Goal: Task Accomplishment & Management: Manage account settings

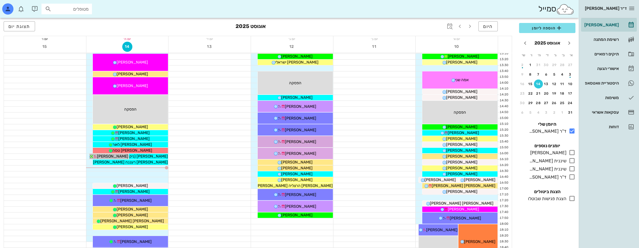
scroll to position [252, 0]
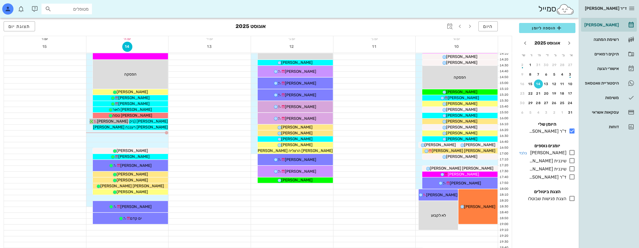
click at [571, 153] on icon at bounding box center [571, 152] width 7 height 7
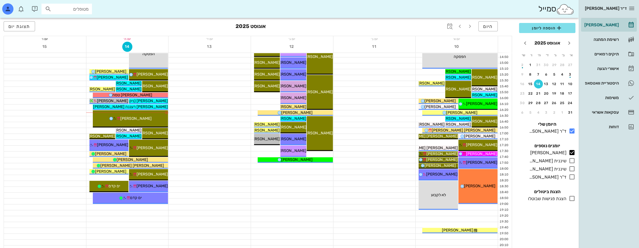
scroll to position [271, 0]
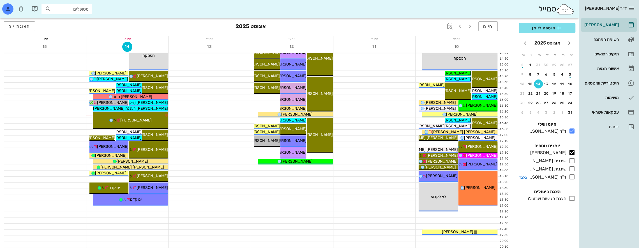
click at [571, 177] on icon at bounding box center [571, 177] width 7 height 7
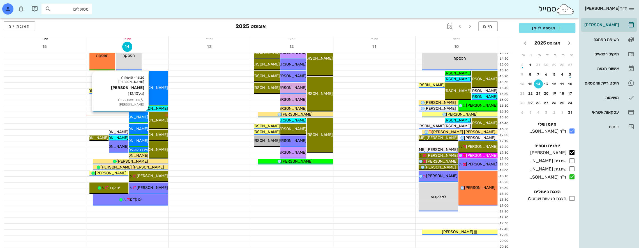
click at [141, 115] on span "[PERSON_NAME]" at bounding box center [132, 117] width 31 height 5
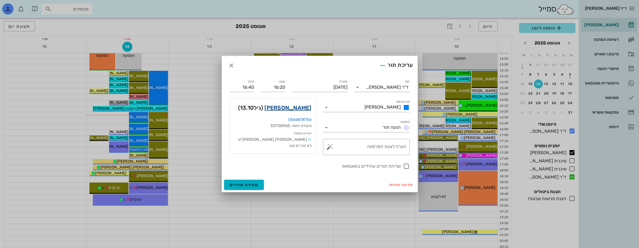
click at [298, 107] on link "[PERSON_NAME]" at bounding box center [287, 107] width 47 height 9
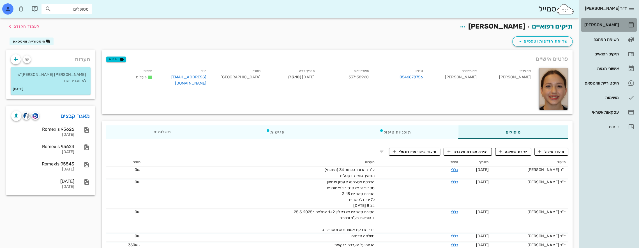
click at [608, 25] on div "[PERSON_NAME]" at bounding box center [601, 25] width 36 height 4
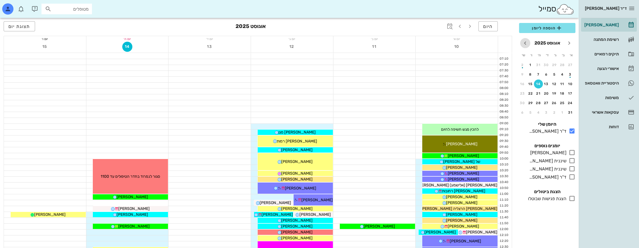
click at [526, 41] on icon "חודש הבא" at bounding box center [525, 43] width 7 height 7
click at [525, 41] on icon "חודש הבא" at bounding box center [525, 43] width 7 height 7
click at [570, 44] on icon "חודש שעבר" at bounding box center [569, 43] width 7 height 7
click at [569, 44] on icon "חודש שעבר" at bounding box center [569, 43] width 7 height 7
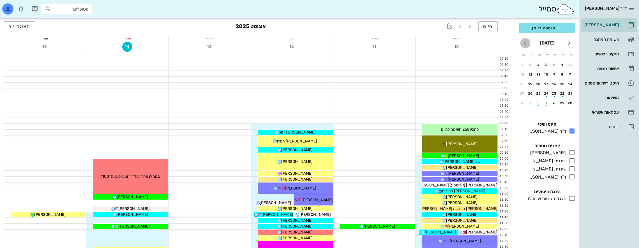
click at [526, 44] on icon "חודש הבא" at bounding box center [525, 43] width 7 height 7
click at [538, 75] on div "button" at bounding box center [538, 75] width 9 height 3
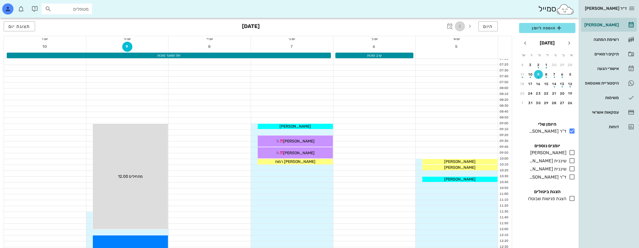
click at [460, 27] on icon "button" at bounding box center [459, 26] width 7 height 7
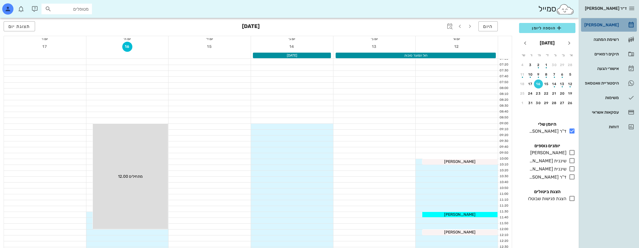
click at [604, 23] on div "[PERSON_NAME]" at bounding box center [601, 25] width 36 height 4
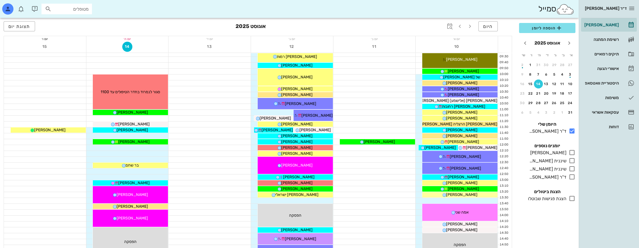
scroll to position [224, 0]
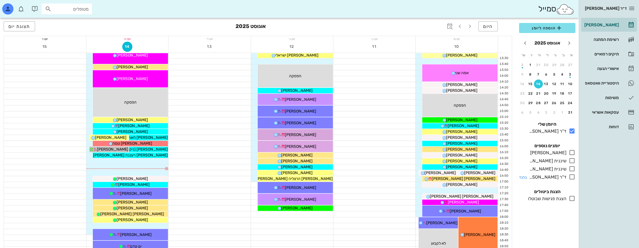
click at [570, 178] on icon at bounding box center [571, 177] width 7 height 7
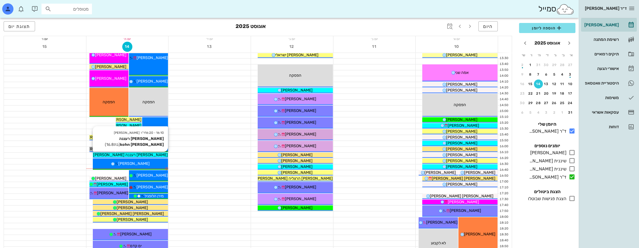
click at [152, 155] on div "[PERSON_NAME] רעננה [PERSON_NAME] kohn" at bounding box center [130, 155] width 75 height 6
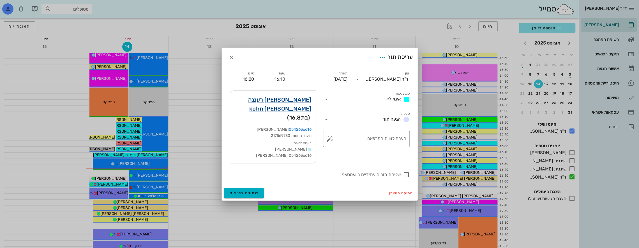
click at [295, 103] on link "[PERSON_NAME] רעננה [PERSON_NAME] kohn" at bounding box center [272, 104] width 77 height 18
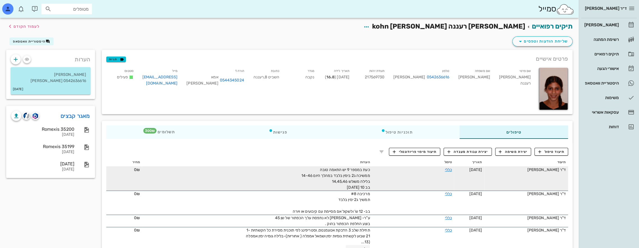
click at [333, 186] on div "כעת במספר 9 יש התאמה טובה ממשיכה ג2 בימין בלבד במהלך היום 14-46 בלילה משולש 14,…" at bounding box center [307, 179] width 126 height 24
click at [453, 172] on td "כללי" at bounding box center [413, 179] width 82 height 24
click at [448, 170] on link "כללי" at bounding box center [448, 170] width 7 height 5
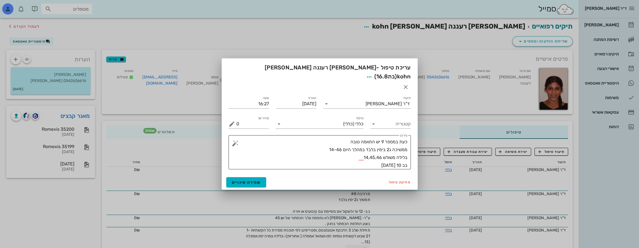
click at [359, 157] on textarea "כעת במספר 9 יש התאמה טובה ממשיכה ג2 בימין בלבד במהלך היום 14-46 בלילה משולש 14,…" at bounding box center [321, 153] width 171 height 31
type textarea "כעת במספר 9 יש התאמה טובה ממשיכה ג2 בימין בלבד במהלך היום 14-46 בלילה משולש 14,…"
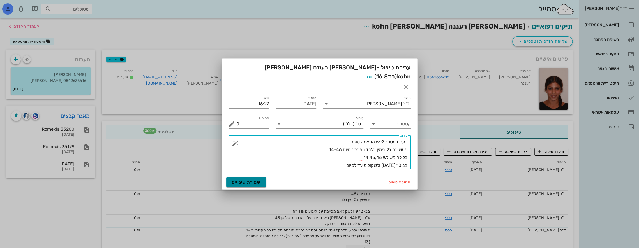
click at [244, 180] on span "שמירת שינויים" at bounding box center [246, 182] width 29 height 5
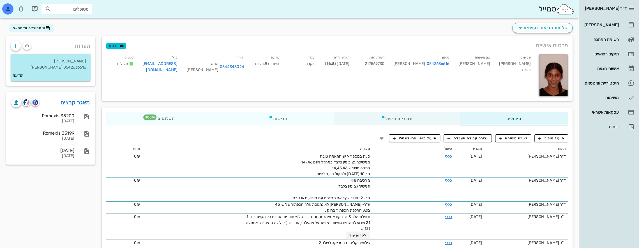
scroll to position [28, 0]
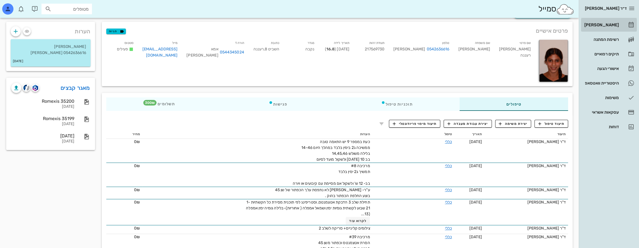
click at [614, 22] on div "[PERSON_NAME]" at bounding box center [601, 24] width 36 height 9
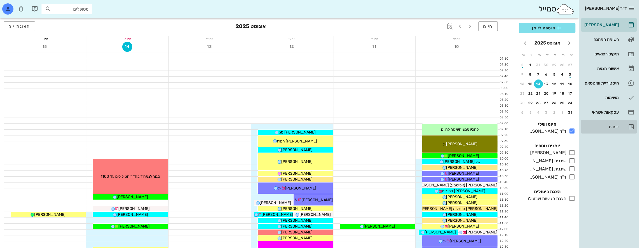
click at [610, 126] on div "דוחות" at bounding box center [601, 127] width 36 height 4
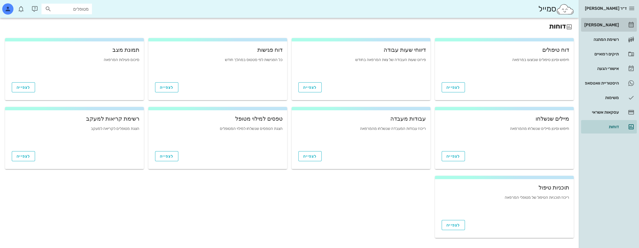
click at [617, 24] on div "[PERSON_NAME]" at bounding box center [601, 25] width 36 height 4
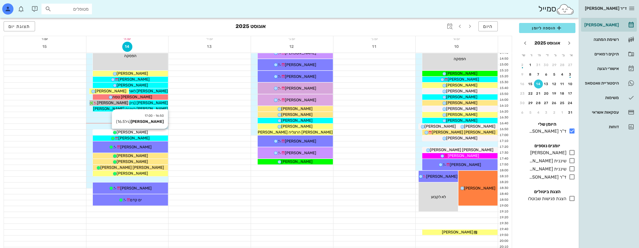
scroll to position [243, 0]
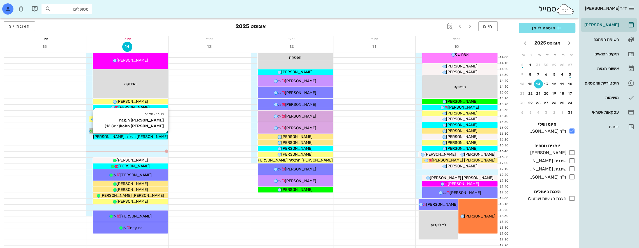
click at [153, 137] on div "[PERSON_NAME] רעננה [PERSON_NAME] kohn" at bounding box center [130, 137] width 75 height 6
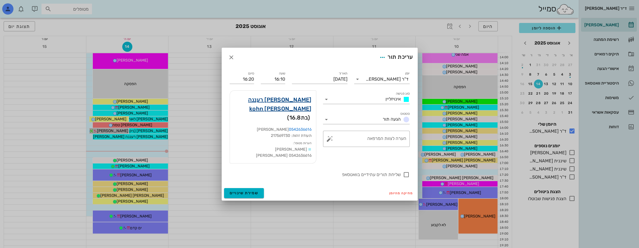
click at [282, 102] on link "[PERSON_NAME] רעננה [PERSON_NAME] kohn" at bounding box center [272, 104] width 77 height 18
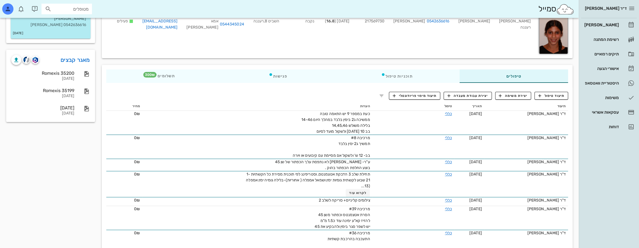
scroll to position [28, 0]
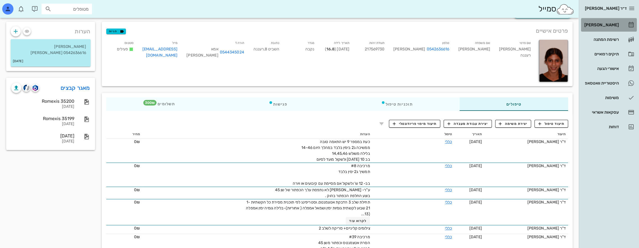
click at [608, 22] on div "[PERSON_NAME]" at bounding box center [601, 24] width 36 height 9
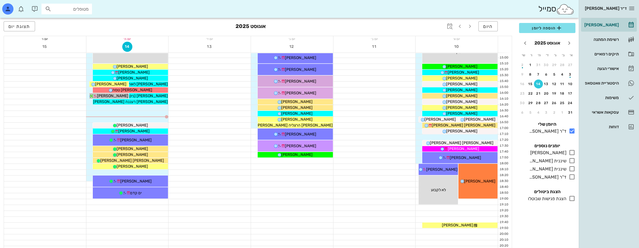
scroll to position [280, 0]
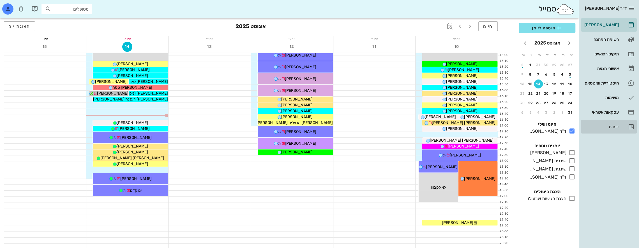
click at [615, 123] on div "דוחות" at bounding box center [601, 126] width 36 height 9
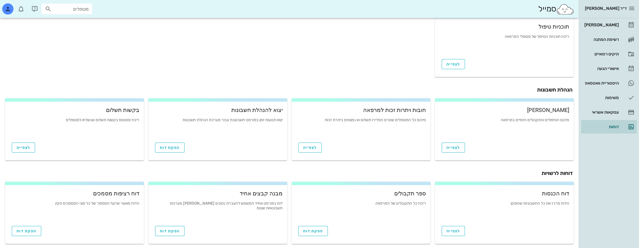
scroll to position [166, 0]
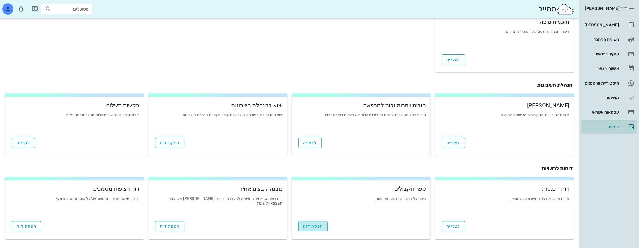
click at [309, 227] on span "הפקת דוח" at bounding box center [313, 226] width 20 height 5
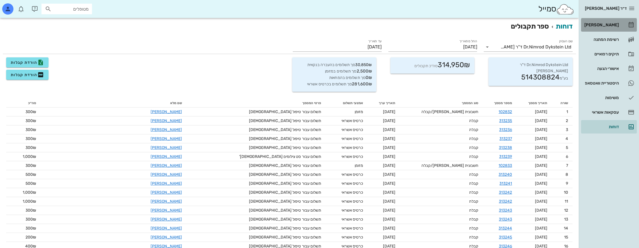
click at [602, 24] on div "[PERSON_NAME]" at bounding box center [601, 25] width 36 height 4
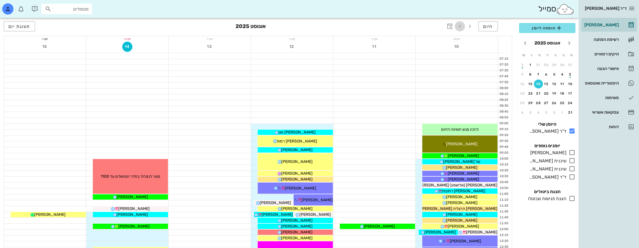
click at [463, 27] on icon "button" at bounding box center [459, 26] width 7 height 7
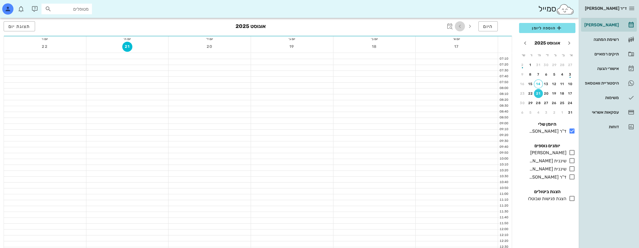
click at [463, 27] on icon "button" at bounding box center [459, 26] width 7 height 7
click at [462, 27] on icon "button" at bounding box center [459, 26] width 7 height 7
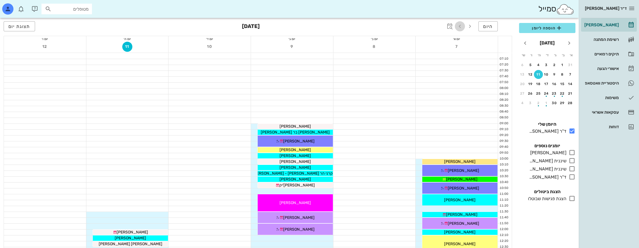
click at [462, 27] on icon "button" at bounding box center [459, 26] width 7 height 7
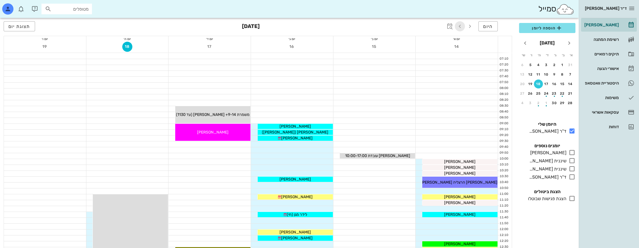
click at [462, 27] on icon "button" at bounding box center [459, 26] width 7 height 7
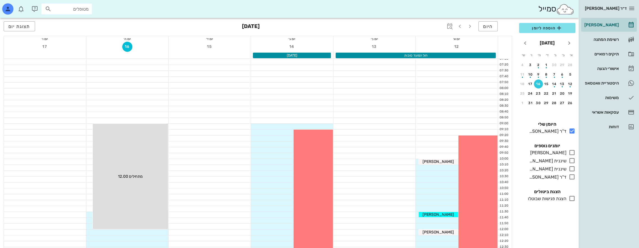
click at [251, 27] on h3 "[DATE]" at bounding box center [251, 26] width 18 height 11
click at [231, 28] on div "היום [DATE] תצוגת יום" at bounding box center [258, 27] width 508 height 18
click at [17, 28] on span "תצוגת יום" at bounding box center [19, 26] width 22 height 5
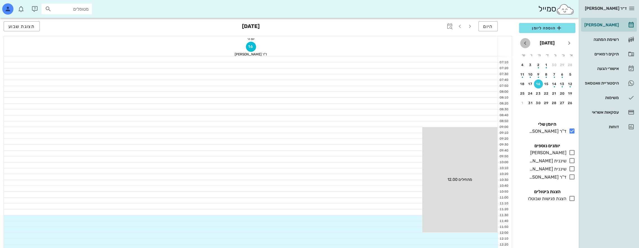
click at [524, 43] on icon "חודש הבא" at bounding box center [525, 43] width 7 height 7
click at [523, 43] on icon "חודש הבא" at bounding box center [525, 43] width 7 height 7
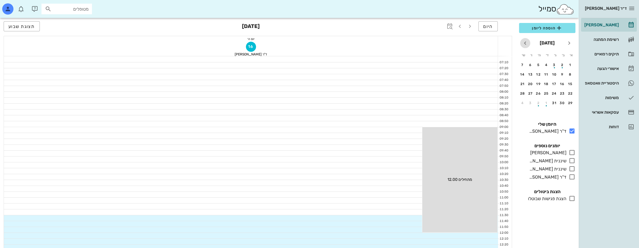
click at [523, 43] on icon "חודש הבא" at bounding box center [525, 43] width 7 height 7
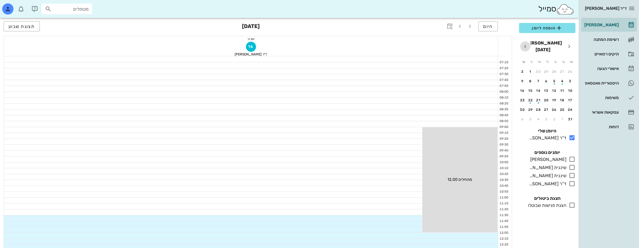
click at [525, 44] on icon "חודש הבא" at bounding box center [525, 46] width 7 height 7
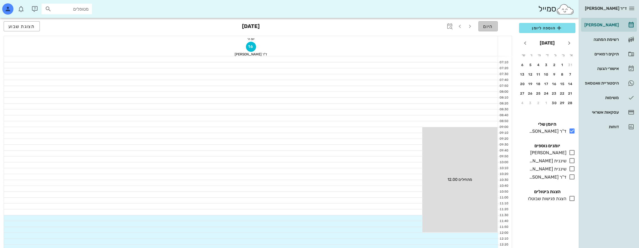
click at [490, 27] on span "היום" at bounding box center [488, 26] width 10 height 5
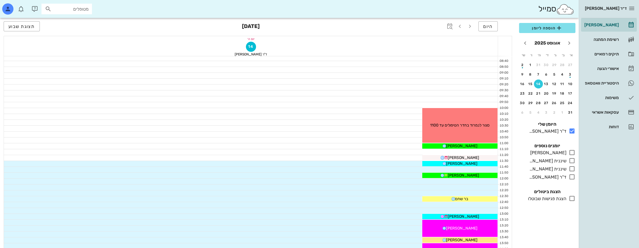
scroll to position [84, 0]
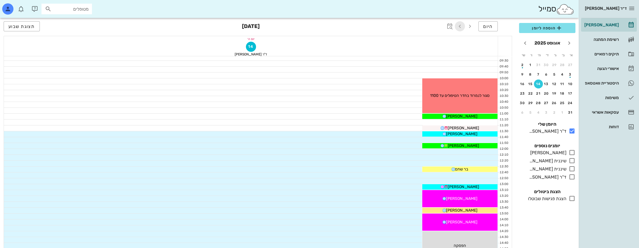
click at [461, 27] on icon "button" at bounding box center [459, 26] width 7 height 7
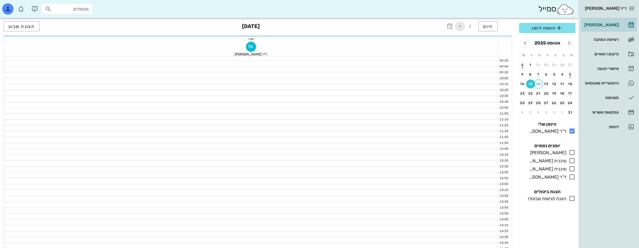
click at [461, 27] on icon "button" at bounding box center [459, 26] width 7 height 7
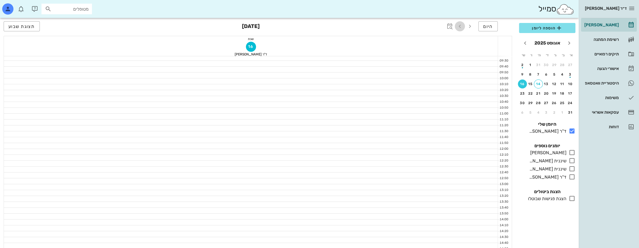
click at [461, 27] on icon "button" at bounding box center [459, 26] width 7 height 7
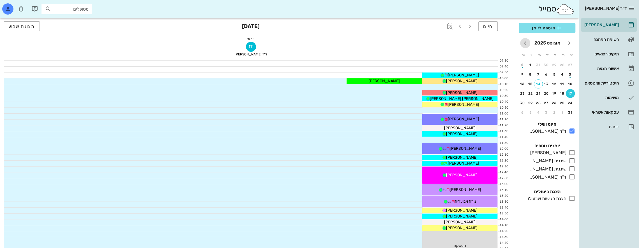
click at [526, 42] on icon "חודש הבא" at bounding box center [525, 43] width 7 height 7
click at [526, 43] on icon "חודש הבא" at bounding box center [525, 43] width 7 height 7
click at [538, 73] on div "11" at bounding box center [538, 75] width 9 height 4
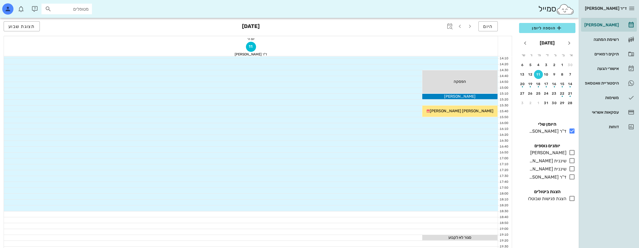
scroll to position [252, 0]
click at [489, 26] on span "היום" at bounding box center [488, 26] width 10 height 5
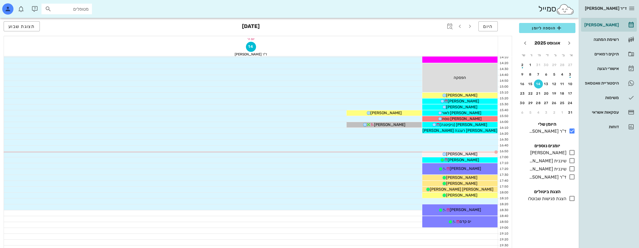
click at [69, 7] on input "מטופלים" at bounding box center [71, 8] width 36 height 7
type input "t"
type input "ארליכמ"
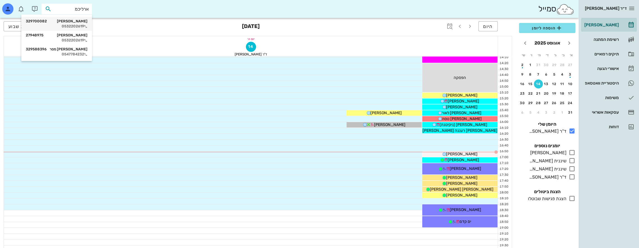
click at [81, 23] on div "[PERSON_NAME] 329700082" at bounding box center [57, 21] width 62 height 4
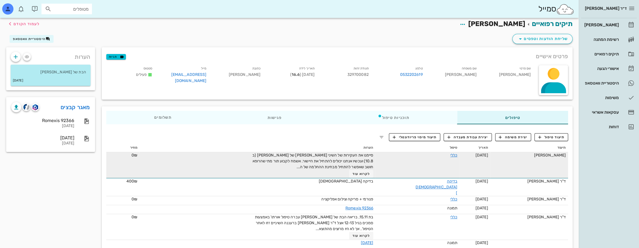
scroll to position [7, 0]
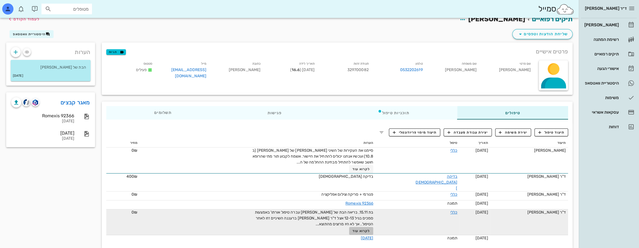
click at [367, 229] on span "לקרוא עוד" at bounding box center [360, 231] width 17 height 4
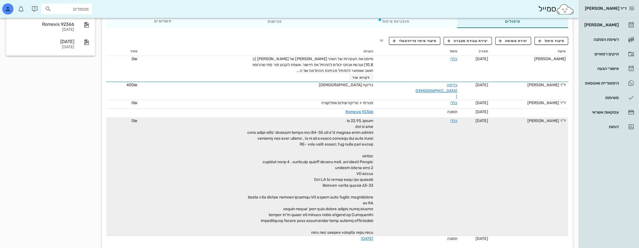
scroll to position [99, 0]
click at [317, 211] on span at bounding box center [310, 176] width 126 height 117
click at [450, 118] on link "כללי" at bounding box center [453, 120] width 7 height 5
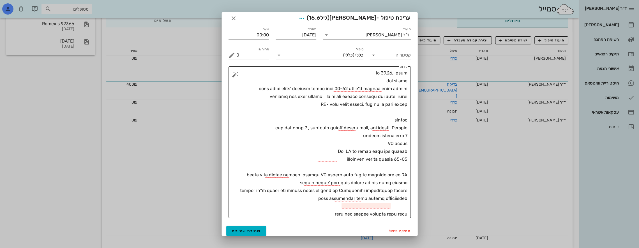
scroll to position [6, 0]
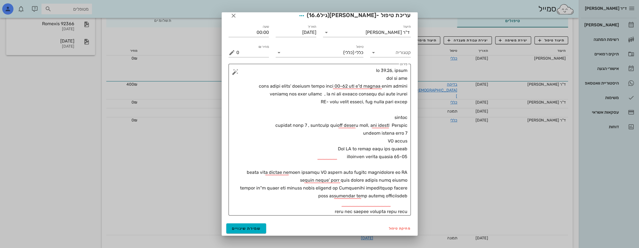
click at [372, 195] on textarea "פירוט" at bounding box center [321, 141] width 171 height 149
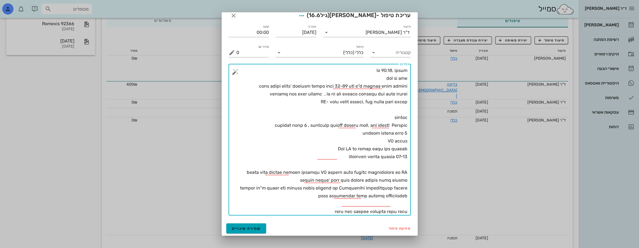
type textarea "lo 96.75, ipsum dol si ame cons adipi elits' doeiusm tempo inci 46-95 utl e"d m…"
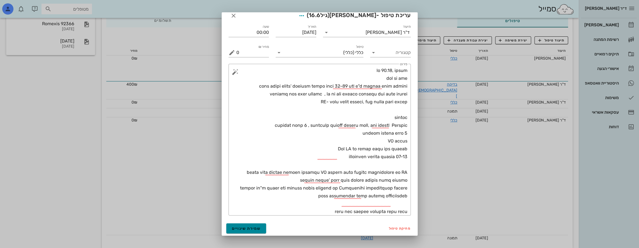
click at [249, 228] on span "שמירת שינויים" at bounding box center [246, 228] width 29 height 5
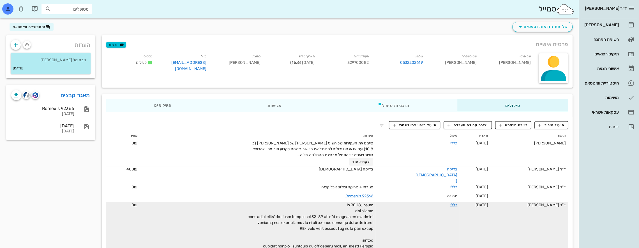
scroll to position [99, 0]
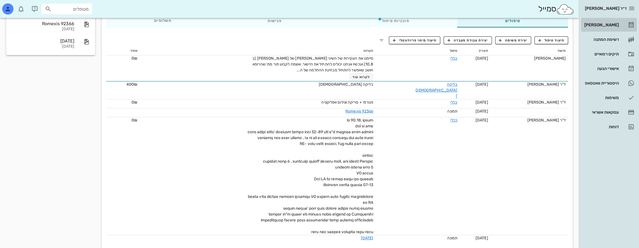
click at [604, 23] on div "[PERSON_NAME]" at bounding box center [601, 25] width 36 height 4
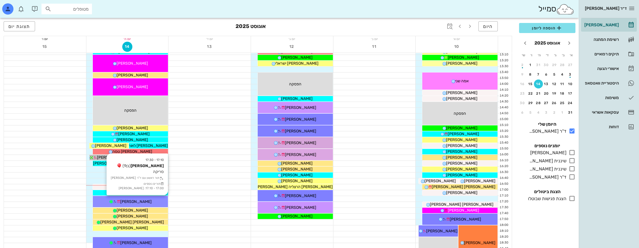
scroll to position [243, 0]
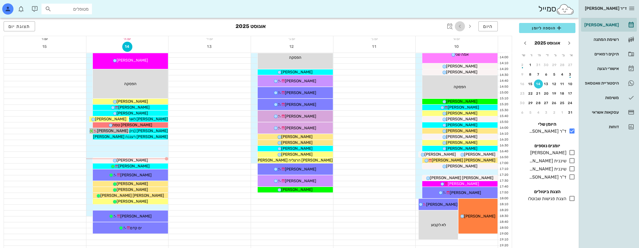
click at [461, 27] on icon "button" at bounding box center [459, 26] width 7 height 7
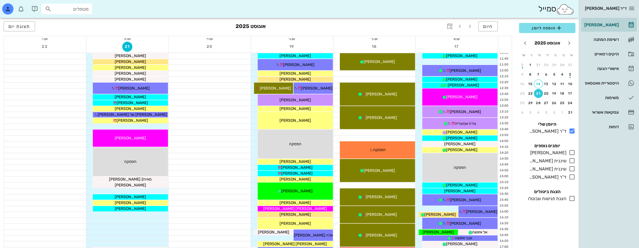
scroll to position [159, 0]
click at [572, 175] on icon at bounding box center [571, 177] width 7 height 7
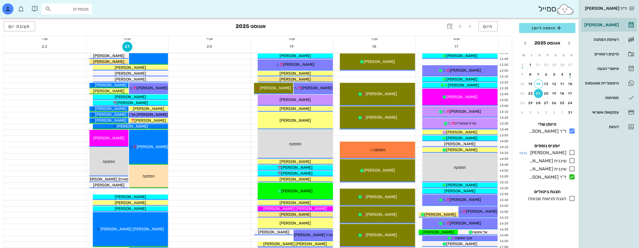
click at [572, 152] on icon at bounding box center [571, 152] width 7 height 7
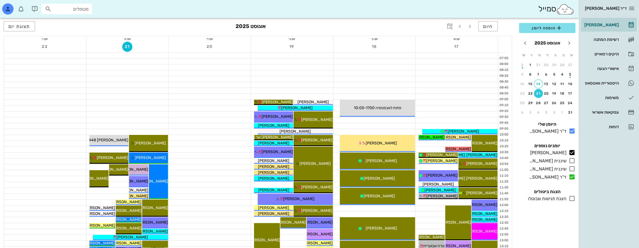
scroll to position [18, 0]
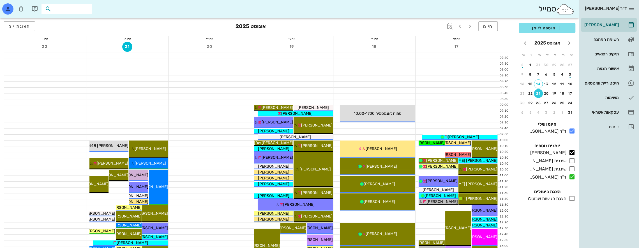
click at [75, 6] on input "text" at bounding box center [71, 8] width 36 height 7
type input "f"
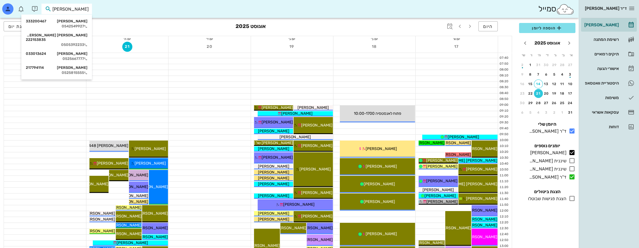
type input "[PERSON_NAME] אש"
click at [75, 19] on div "[PERSON_NAME] 033013624" at bounding box center [57, 21] width 62 height 4
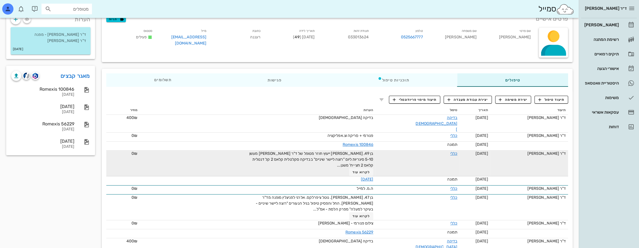
scroll to position [40, 0]
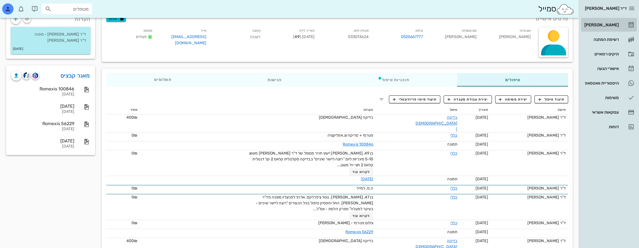
click at [610, 22] on div "[PERSON_NAME]" at bounding box center [601, 24] width 36 height 9
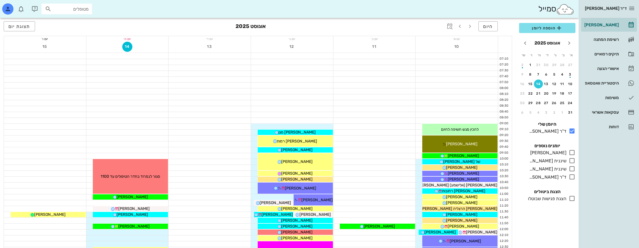
click at [82, 9] on input "מטופלים" at bounding box center [71, 8] width 36 height 7
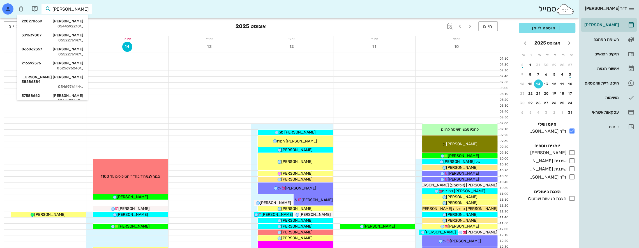
type input "ר"
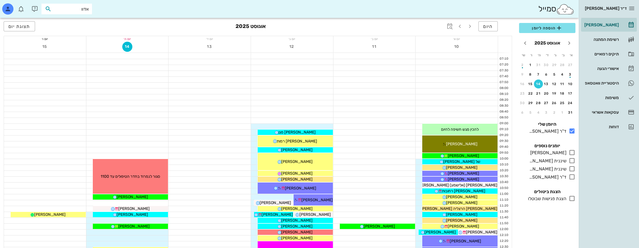
type input "[PERSON_NAME]"
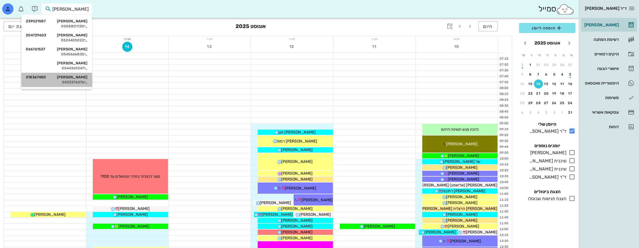
click at [80, 78] on div "[PERSON_NAME] 218367480" at bounding box center [57, 77] width 62 height 4
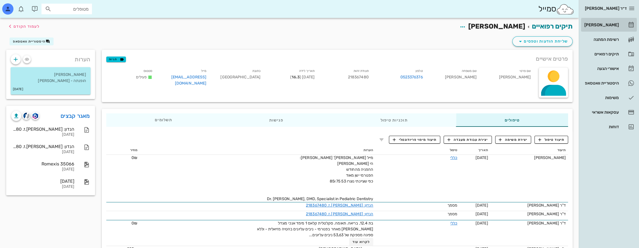
click at [612, 23] on div "[PERSON_NAME]" at bounding box center [601, 25] width 36 height 4
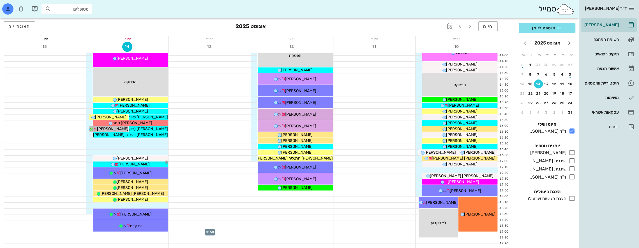
scroll to position [243, 0]
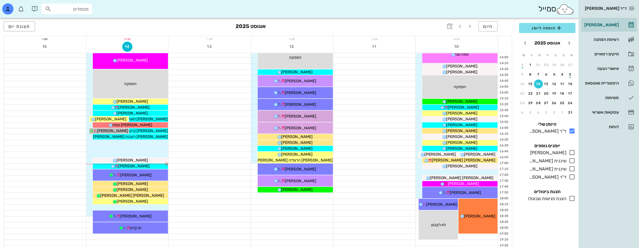
click at [90, 10] on div "מטופלים" at bounding box center [66, 9] width 50 height 11
type input "מ"
type input "[PERSON_NAME]"
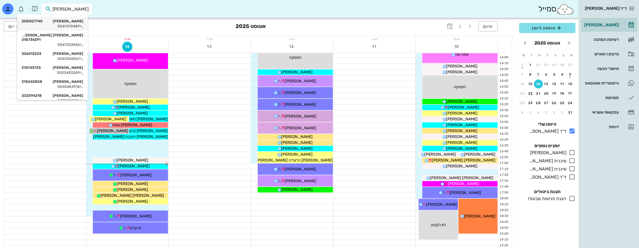
click at [71, 25] on div "0547472489" at bounding box center [53, 26] width 62 height 4
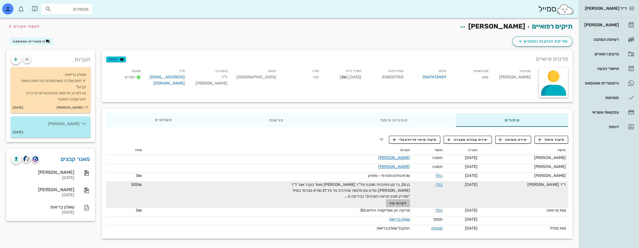
click at [396, 204] on span "לקרוא עוד" at bounding box center [397, 204] width 17 height 4
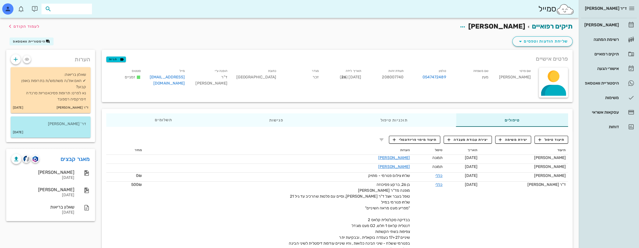
click at [76, 11] on input "text" at bounding box center [71, 8] width 36 height 7
type input "נ"
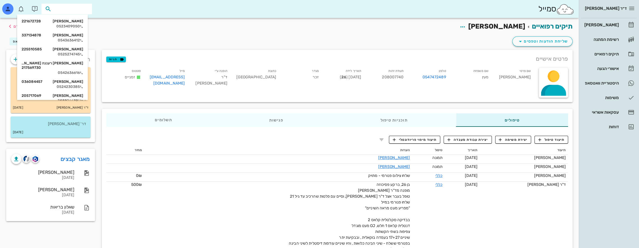
click at [166, 29] on div "תיקים רפואיים [PERSON_NAME] לעמוד הקודם" at bounding box center [289, 26] width 573 height 17
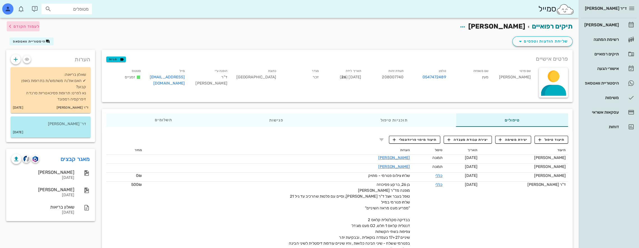
click at [10, 25] on icon "button" at bounding box center [10, 26] width 7 height 7
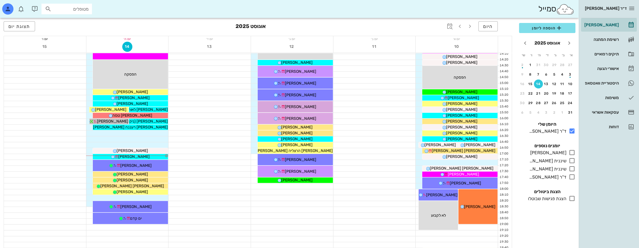
scroll to position [299, 0]
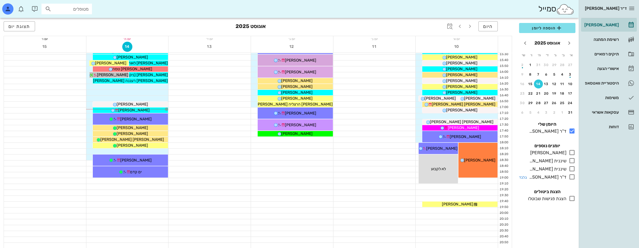
click at [572, 176] on icon at bounding box center [571, 177] width 7 height 7
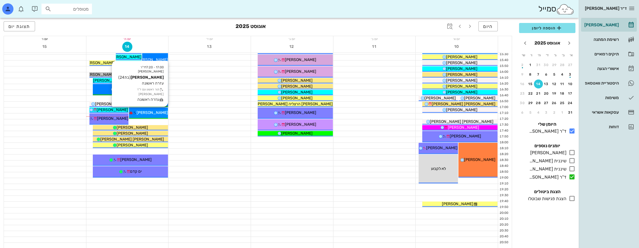
click at [157, 112] on span "[PERSON_NAME]" at bounding box center [151, 112] width 31 height 5
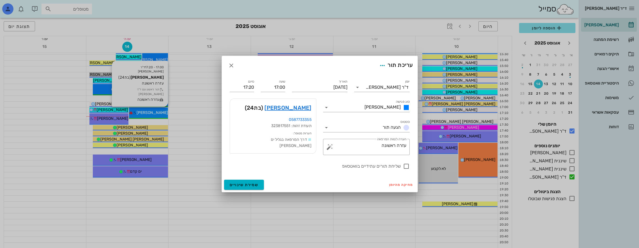
click at [157, 112] on div at bounding box center [319, 124] width 639 height 248
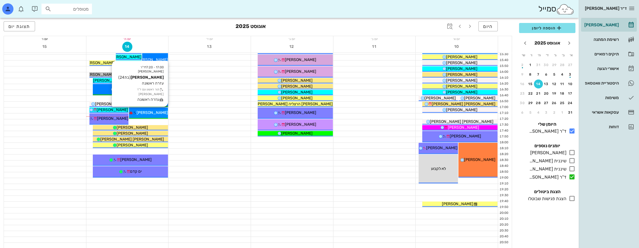
click at [157, 112] on span "[PERSON_NAME]" at bounding box center [151, 112] width 31 height 5
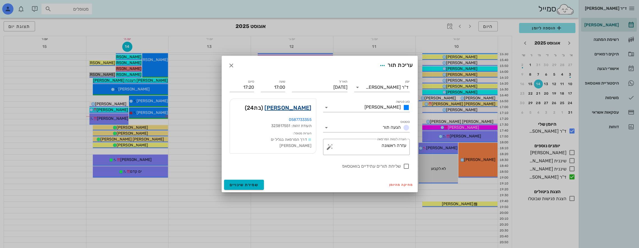
click at [306, 109] on link "[PERSON_NAME]" at bounding box center [287, 107] width 47 height 9
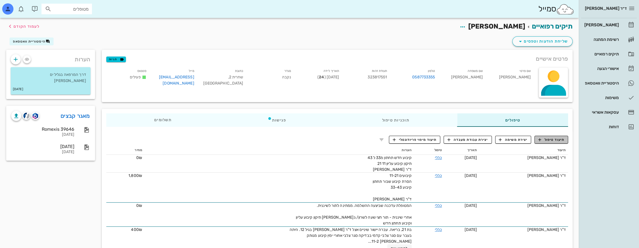
click at [552, 140] on span "תיעוד טיפול" at bounding box center [551, 139] width 26 height 5
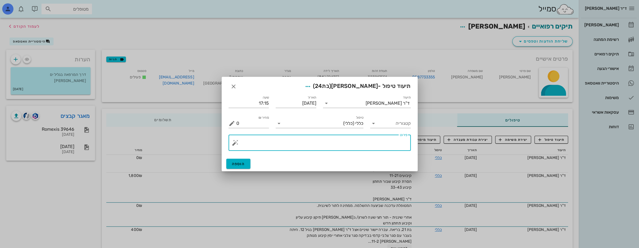
click at [380, 141] on textarea "פירוט" at bounding box center [321, 144] width 171 height 13
click at [295, 143] on textarea "ע"ר - תיקון קיבוע שן 11 , הוסבר שאין אחיות על התיקון" at bounding box center [321, 144] width 171 height 13
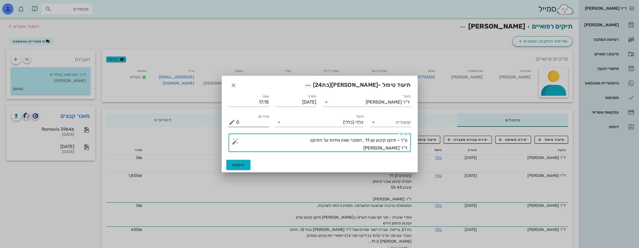
type textarea "ע"ר - תיקון קיבוע שן 11 , הוסבר שאין אחיות על התיקון ד"ר [PERSON_NAME]"
click at [256, 118] on input "0" at bounding box center [252, 122] width 33 height 9
click at [255, 122] on input "0" at bounding box center [252, 122] width 33 height 9
drag, startPoint x: 256, startPoint y: 122, endPoint x: 270, endPoint y: 124, distance: 14.1
click at [270, 124] on div "מחיר ₪ 0" at bounding box center [248, 120] width 47 height 20
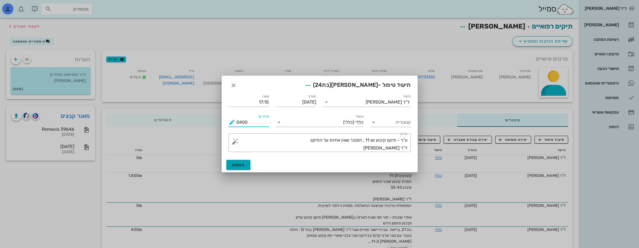
type input "0400"
click at [235, 166] on span "הוספה" at bounding box center [238, 165] width 13 height 5
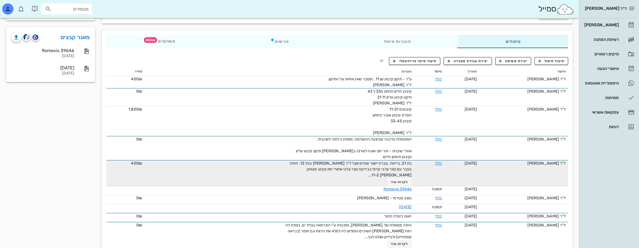
scroll to position [79, 0]
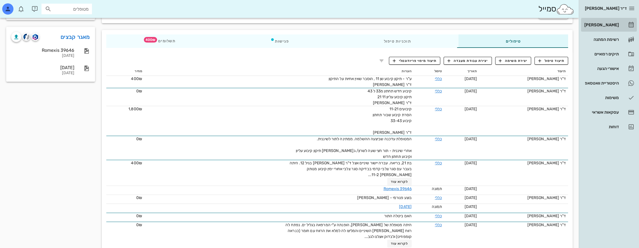
click at [616, 23] on div "[PERSON_NAME]" at bounding box center [601, 25] width 36 height 4
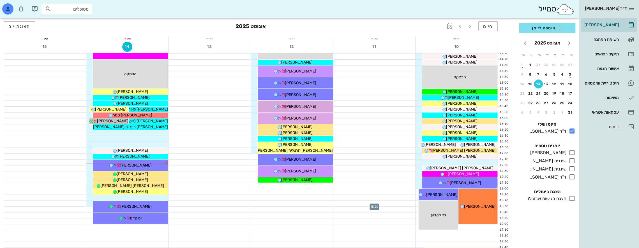
scroll to position [243, 0]
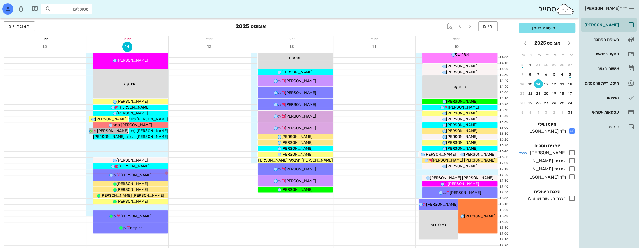
click at [571, 151] on icon at bounding box center [571, 152] width 7 height 7
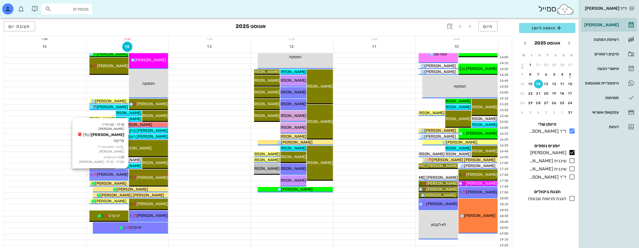
click at [114, 174] on span "[PERSON_NAME]" at bounding box center [112, 174] width 31 height 5
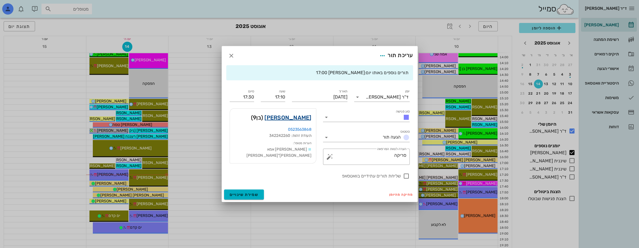
click at [302, 117] on link "[PERSON_NAME]" at bounding box center [287, 117] width 47 height 9
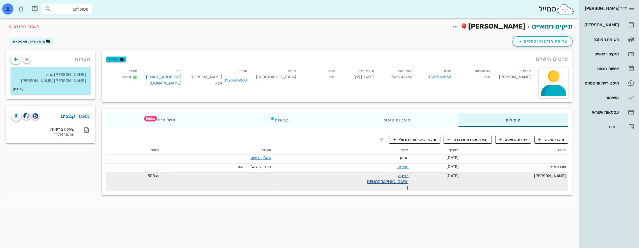
click at [391, 177] on link "בדיקה [DEMOGRAPHIC_DATA]" at bounding box center [388, 182] width 42 height 17
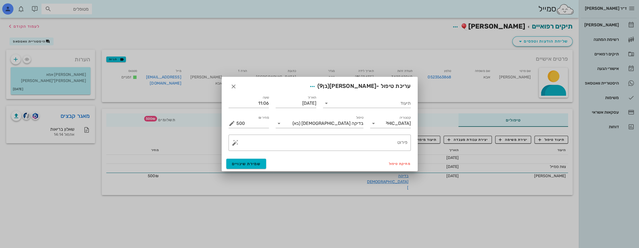
drag, startPoint x: 249, startPoint y: 125, endPoint x: 205, endPoint y: 126, distance: 43.5
click at [205, 125] on div "ד״ר [PERSON_NAME] [PERSON_NAME] רשימת המתנה תיקים רפואיים אישורי הגעה היסטוריית…" at bounding box center [319, 124] width 639 height 248
type input "400"
drag, startPoint x: 257, startPoint y: 163, endPoint x: 251, endPoint y: 163, distance: 6.2
click at [251, 163] on span "שמירת שינויים" at bounding box center [246, 164] width 29 height 5
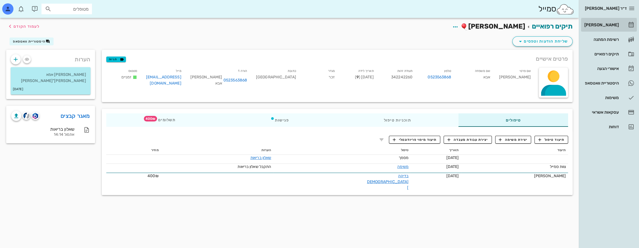
click at [610, 24] on div "[PERSON_NAME]" at bounding box center [601, 25] width 36 height 4
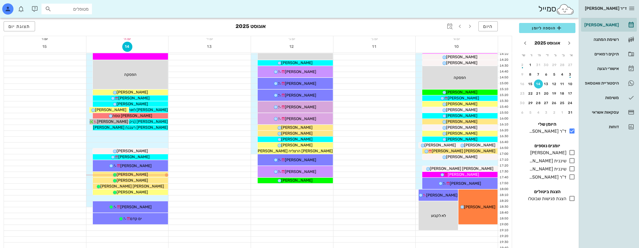
scroll to position [252, 0]
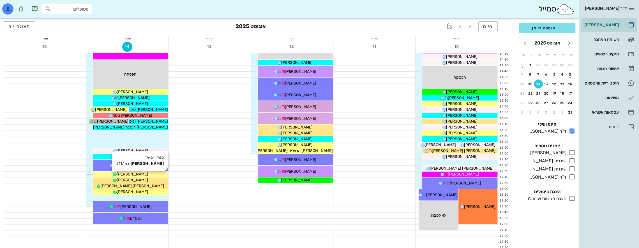
click at [146, 173] on div "[PERSON_NAME]" at bounding box center [130, 175] width 75 height 6
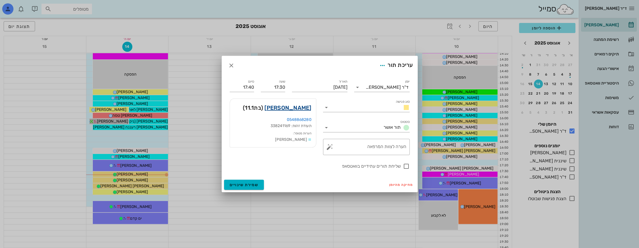
click at [297, 106] on link "[PERSON_NAME]" at bounding box center [287, 107] width 47 height 9
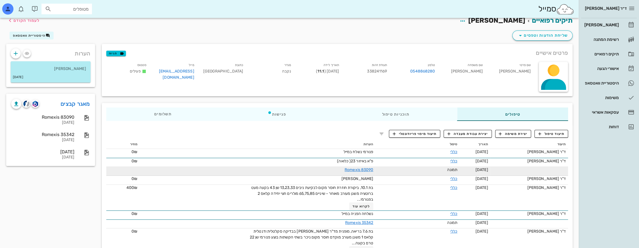
scroll to position [28, 0]
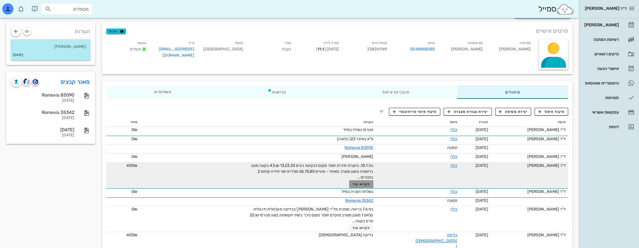
click at [370, 184] on span "לקרוא עוד" at bounding box center [360, 184] width 17 height 4
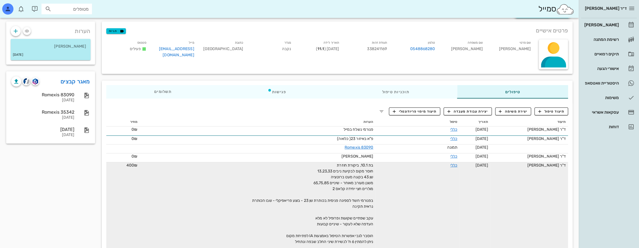
scroll to position [28, 0]
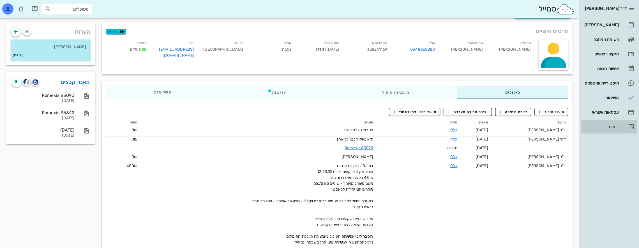
click at [612, 124] on div "דוחות" at bounding box center [601, 126] width 36 height 9
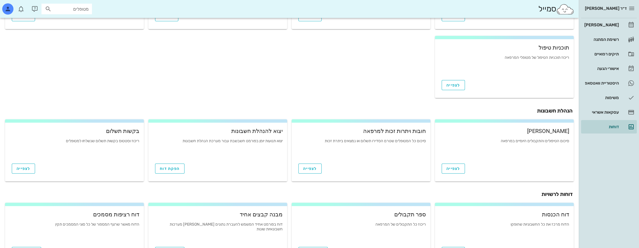
scroll to position [166, 0]
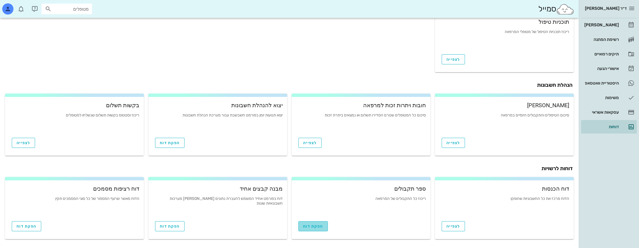
click at [318, 228] on span "הפקת דוח" at bounding box center [313, 226] width 20 height 5
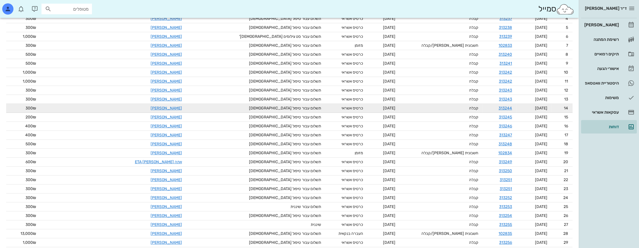
scroll to position [119, 0]
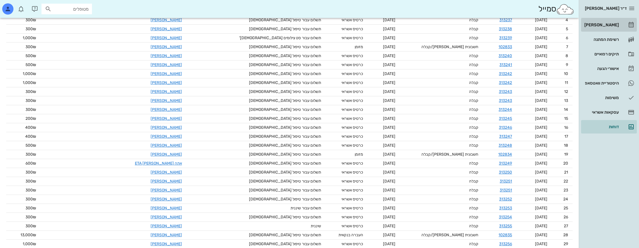
click at [606, 24] on div "[PERSON_NAME]" at bounding box center [601, 25] width 36 height 4
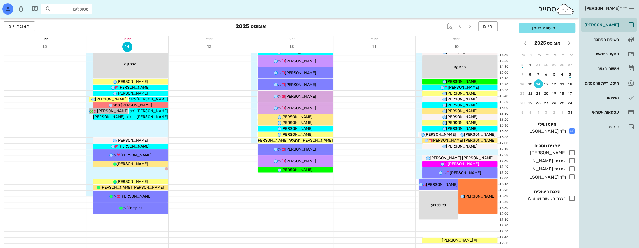
scroll to position [280, 0]
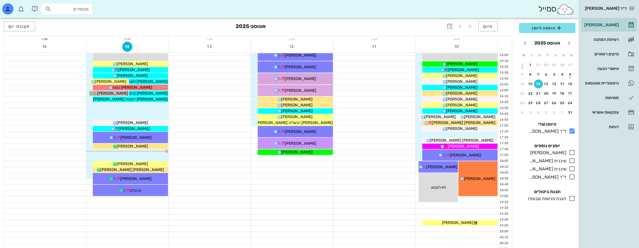
click at [570, 198] on icon at bounding box center [571, 198] width 7 height 7
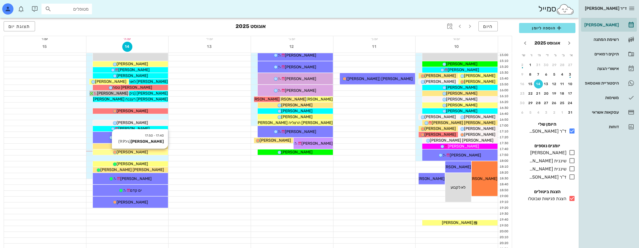
click at [149, 151] on div "[PERSON_NAME]" at bounding box center [130, 152] width 75 height 6
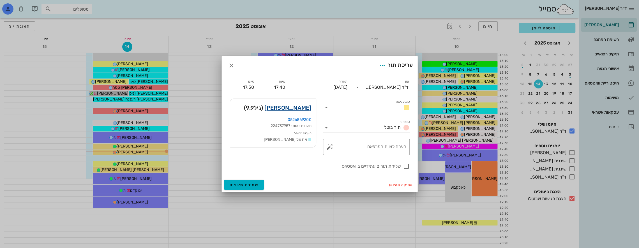
click at [300, 109] on link "[PERSON_NAME]" at bounding box center [287, 107] width 47 height 9
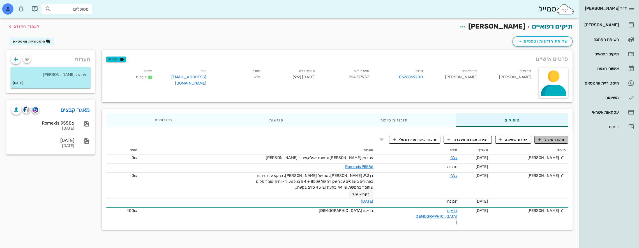
click at [545, 140] on span "תיעוד טיפול" at bounding box center [551, 139] width 26 height 5
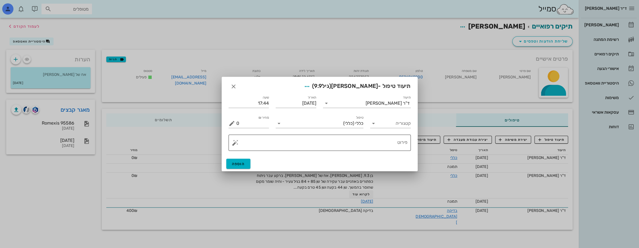
click at [378, 141] on textarea "פירוט" at bounding box center [321, 144] width 171 height 13
type textarea "t"
type textarea "ביטלו ביום התור"
click at [240, 164] on span "הוספה" at bounding box center [238, 164] width 13 height 5
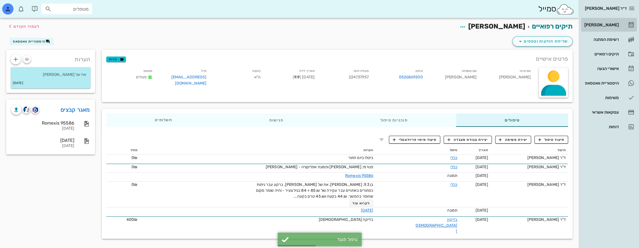
drag, startPoint x: 613, startPoint y: 23, endPoint x: 597, endPoint y: 28, distance: 16.4
click at [613, 23] on div "[PERSON_NAME]" at bounding box center [601, 25] width 36 height 4
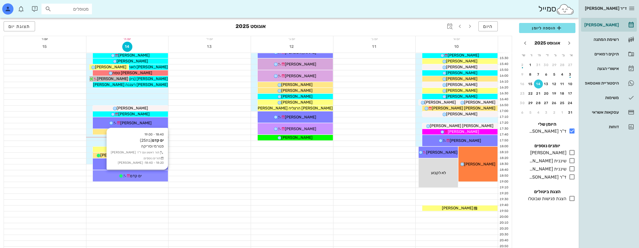
scroll to position [299, 0]
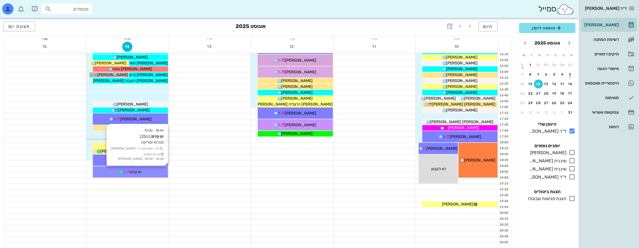
click at [144, 170] on div "ים קדם" at bounding box center [130, 172] width 75 height 6
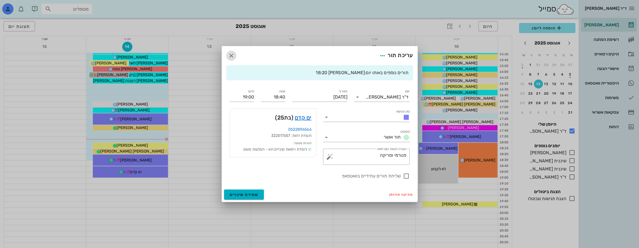
click at [232, 54] on icon "button" at bounding box center [231, 55] width 7 height 7
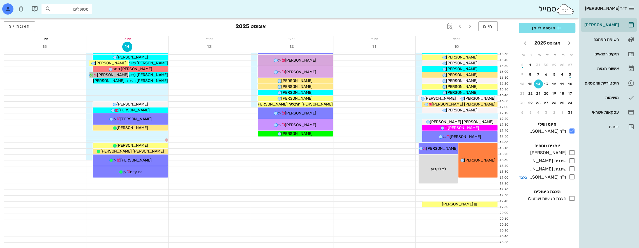
click at [573, 175] on icon at bounding box center [571, 177] width 7 height 7
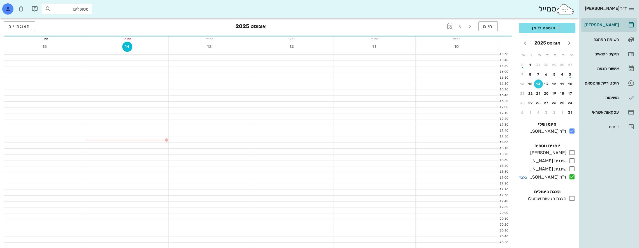
click at [573, 175] on icon at bounding box center [571, 177] width 7 height 7
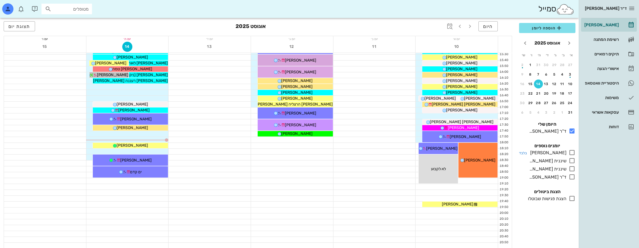
click at [572, 153] on icon at bounding box center [571, 152] width 7 height 7
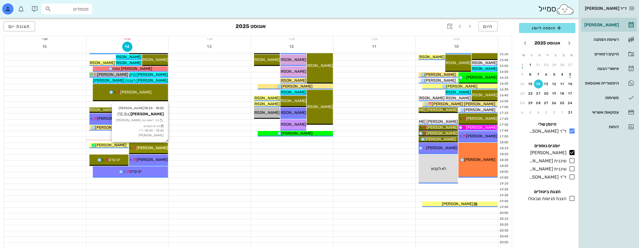
click at [156, 145] on div "[PERSON_NAME]" at bounding box center [148, 148] width 39 height 6
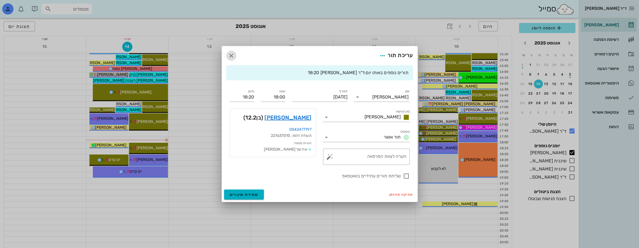
click at [232, 56] on icon "button" at bounding box center [231, 55] width 7 height 7
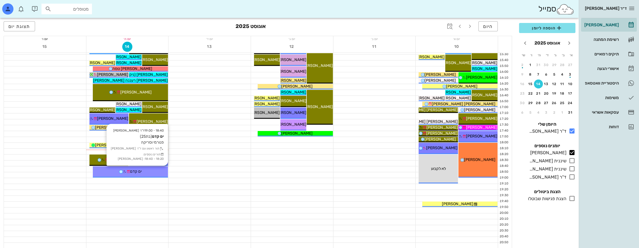
click at [129, 173] on icon at bounding box center [128, 172] width 4 height 4
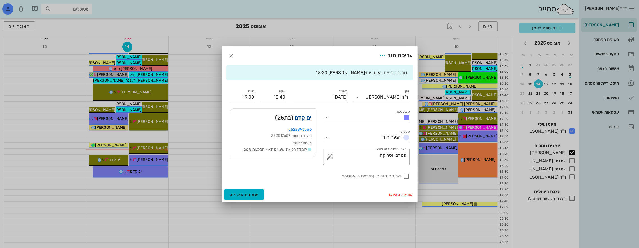
click at [303, 118] on link "ים קדם" at bounding box center [303, 117] width 17 height 9
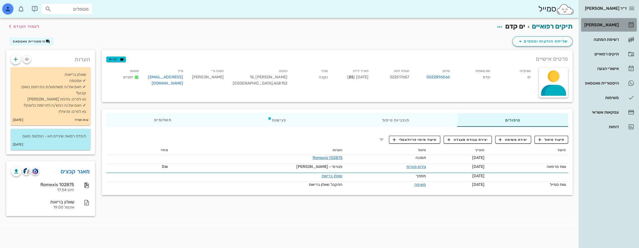
click at [610, 23] on div "[PERSON_NAME]" at bounding box center [601, 25] width 36 height 4
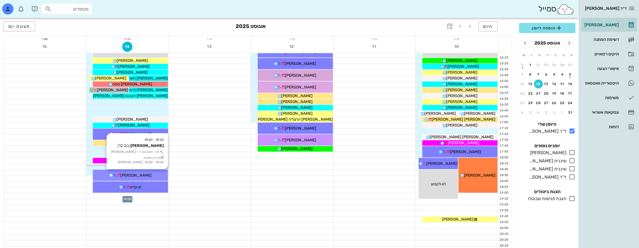
scroll to position [271, 0]
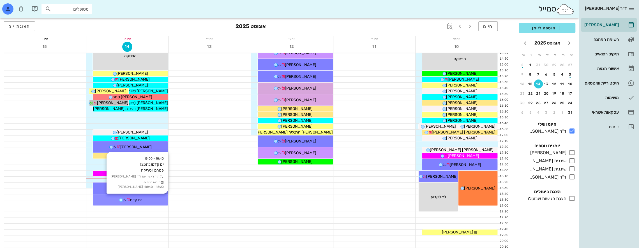
click at [142, 198] on span "ים קדם" at bounding box center [135, 200] width 11 height 5
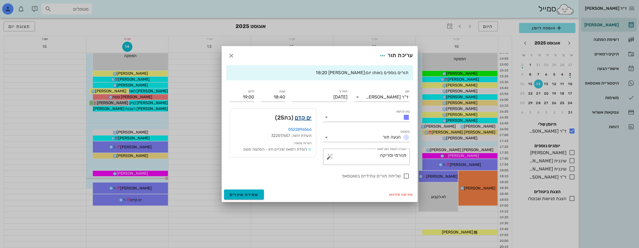
click at [304, 117] on link "ים קדם" at bounding box center [303, 117] width 17 height 9
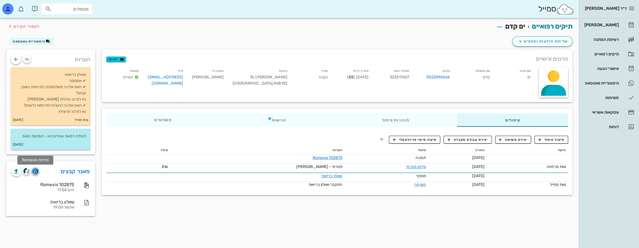
click at [37, 173] on img "button" at bounding box center [35, 171] width 5 height 6
